Goal: Task Accomplishment & Management: Manage account settings

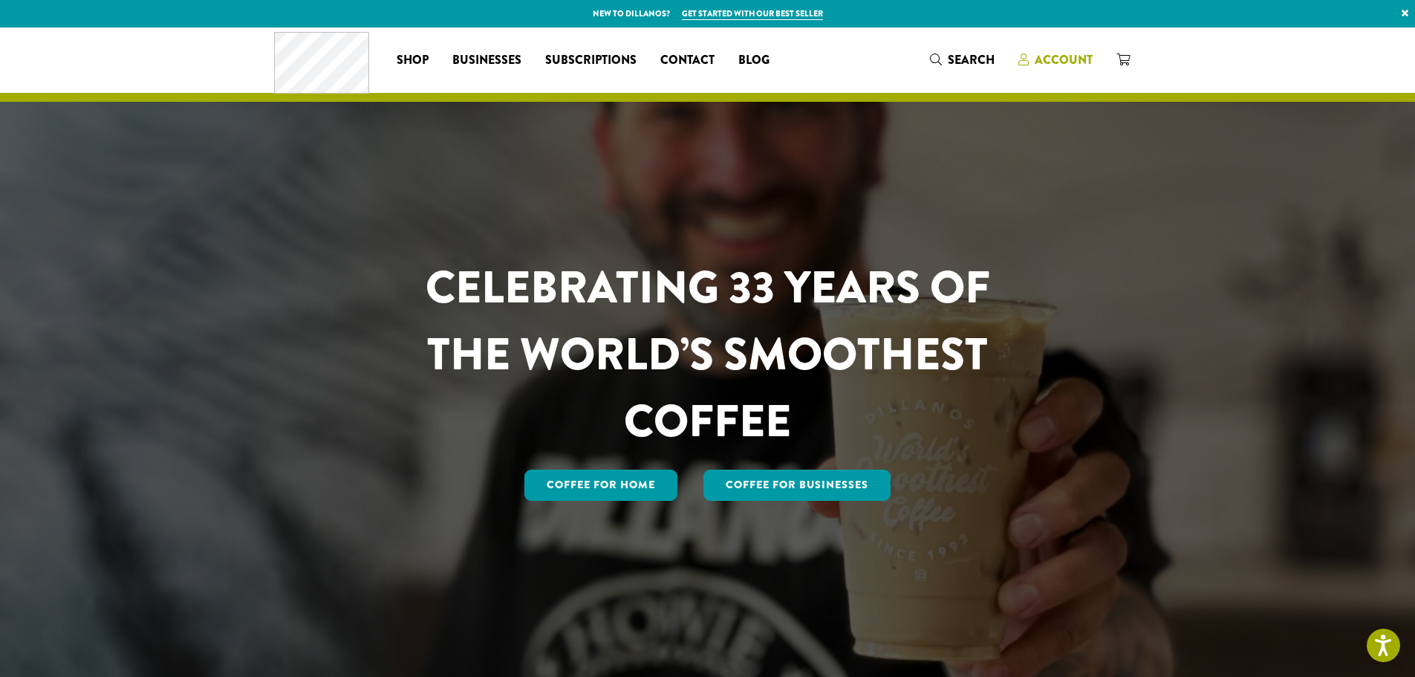
click at [1063, 68] on span "Account" at bounding box center [1056, 60] width 74 height 19
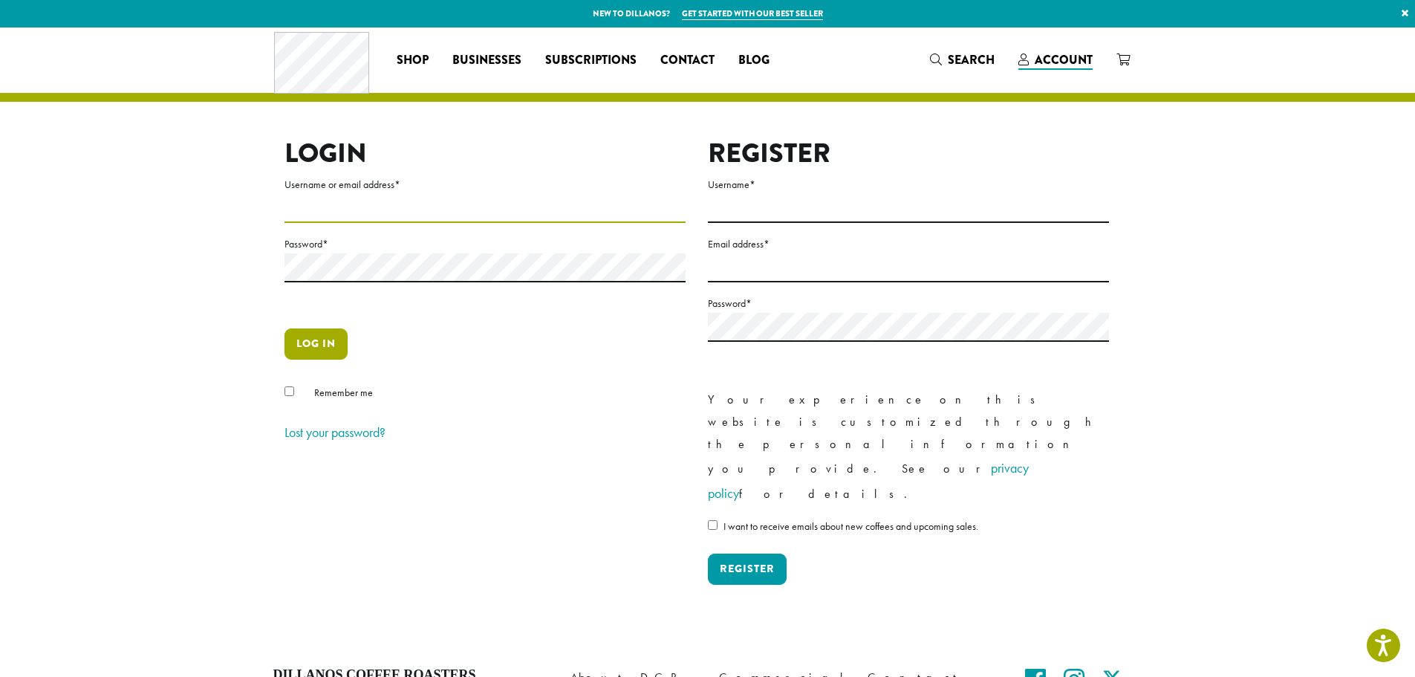
type input "**********"
click at [299, 337] on button "Log in" at bounding box center [316, 343] width 63 height 31
